Goal: Information Seeking & Learning: Compare options

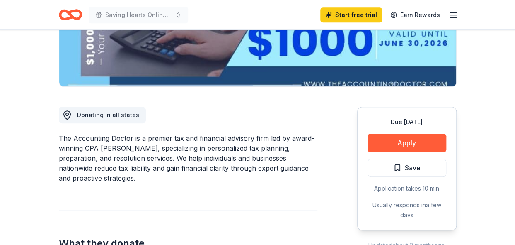
scroll to position [249, 0]
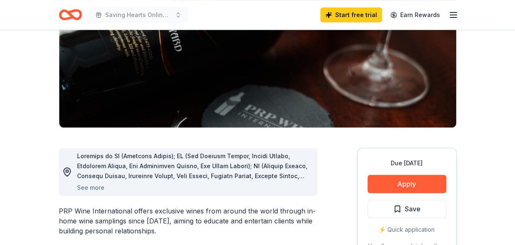
scroll to position [165, 0]
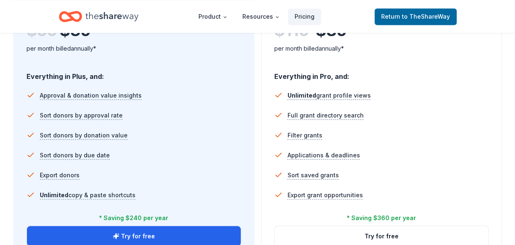
scroll to position [331, 0]
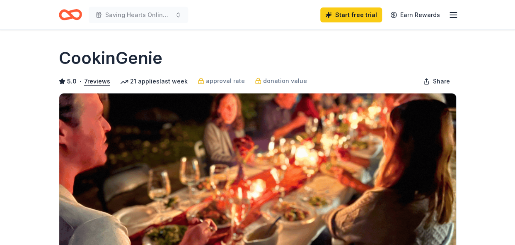
scroll to position [124, 0]
